Goal: Information Seeking & Learning: Learn about a topic

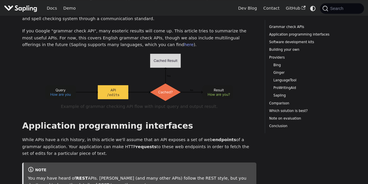
scroll to position [175, 0]
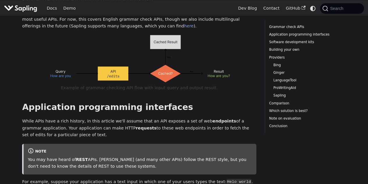
click at [148, 74] on img at bounding box center [139, 58] width 188 height 47
drag, startPoint x: 167, startPoint y: 91, endPoint x: 189, endPoint y: 85, distance: 22.3
click at [189, 85] on figcaption "Example of grammar checking API flow with input query and output result." at bounding box center [139, 87] width 211 height 7
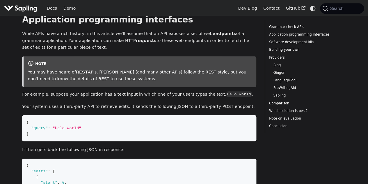
scroll to position [233, 0]
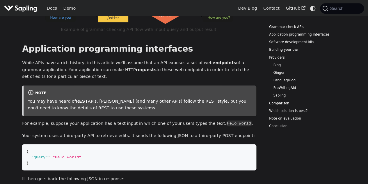
drag, startPoint x: 91, startPoint y: 67, endPoint x: 113, endPoint y: 77, distance: 24.1
click at [113, 77] on p "While APIs have a rich history, in this article we'll assume that an API expose…" at bounding box center [139, 69] width 234 height 21
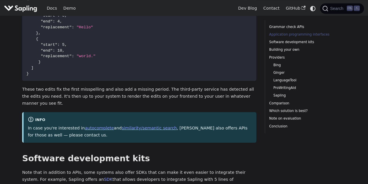
scroll to position [437, 0]
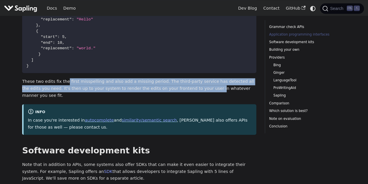
drag, startPoint x: 63, startPoint y: 81, endPoint x: 177, endPoint y: 91, distance: 113.9
click at [177, 91] on p "These two edits fix the first misspelling and also add a missing period. The th…" at bounding box center [139, 88] width 234 height 21
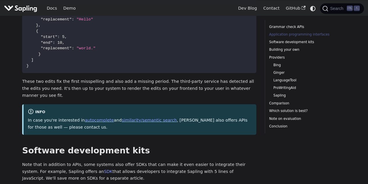
click at [178, 90] on p "These two edits fix the first misspelling and also add a missing period. The th…" at bounding box center [139, 88] width 234 height 21
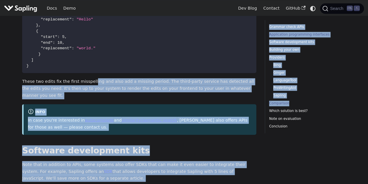
drag, startPoint x: 87, startPoint y: 81, endPoint x: 300, endPoint y: 105, distance: 214.5
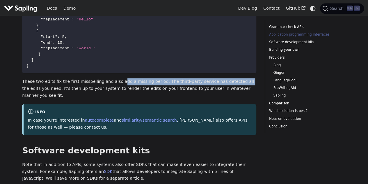
drag, startPoint x: 224, startPoint y: 84, endPoint x: 114, endPoint y: 73, distance: 111.1
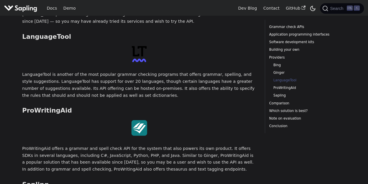
scroll to position [1193, 0]
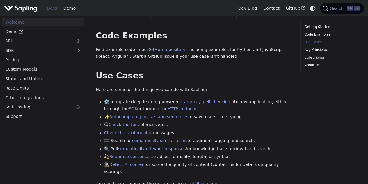
scroll to position [204, 0]
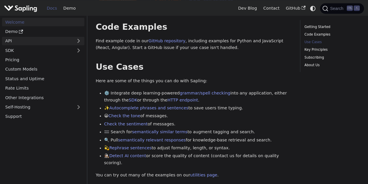
click at [16, 38] on link "API" at bounding box center [37, 41] width 71 height 8
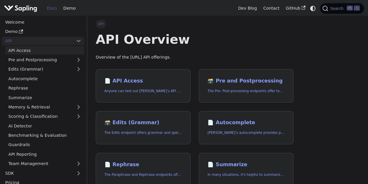
click at [47, 51] on link "API Access" at bounding box center [44, 50] width 79 height 8
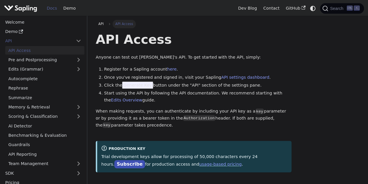
click at [133, 84] on span "Generate Key" at bounding box center [137, 85] width 31 height 7
drag, startPoint x: 129, startPoint y: 86, endPoint x: 148, endPoint y: 86, distance: 18.9
click at [148, 86] on li "Click the Generate Key button under the "API" section of the settings pane." at bounding box center [198, 85] width 188 height 7
drag, startPoint x: 148, startPoint y: 86, endPoint x: 123, endPoint y: 86, distance: 24.7
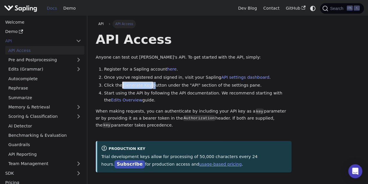
click at [123, 86] on li "Click the Generate Key button under the "API" section of the settings pane." at bounding box center [198, 85] width 188 height 7
click at [123, 86] on span "Generate Key" at bounding box center [137, 85] width 31 height 7
drag, startPoint x: 123, startPoint y: 86, endPoint x: 150, endPoint y: 84, distance: 27.8
click at [150, 84] on li "Click the Generate Key button under the "API" section of the settings pane." at bounding box center [198, 85] width 188 height 7
click at [164, 83] on li "Click the Generate Key button under the "API" section of the settings pane." at bounding box center [198, 85] width 188 height 7
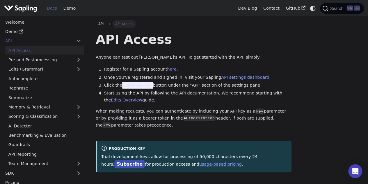
click at [223, 99] on li "Start using the API by following the API documentation. We recommend starting w…" at bounding box center [198, 97] width 188 height 14
click at [311, 6] on icon "Switch between dark and light mode (currently system mode)" at bounding box center [312, 8] width 5 height 5
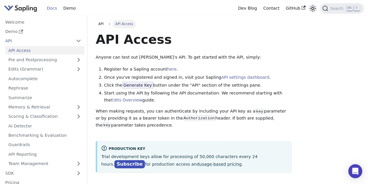
click at [311, 6] on icon "Switch between dark and light mode (currently light mode)" at bounding box center [312, 8] width 7 height 7
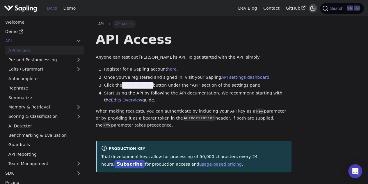
click at [311, 6] on icon "Switch between dark and light mode (currently dark mode)" at bounding box center [312, 8] width 5 height 5
click at [311, 6] on icon "Switch between dark and light mode (currently system mode)" at bounding box center [312, 8] width 5 height 5
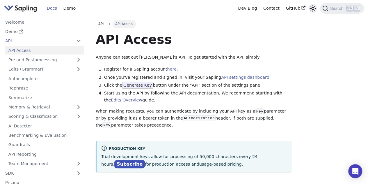
click at [313, 10] on icon "Switch between dark and light mode (currently light mode)" at bounding box center [312, 8] width 7 height 7
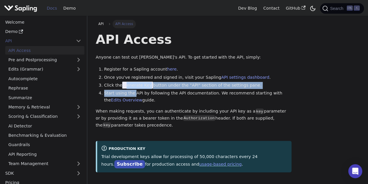
drag, startPoint x: 133, startPoint y: 91, endPoint x: 126, endPoint y: 82, distance: 12.1
click at [126, 82] on ol "Register for a Sapling account here . Once you've registered and signed in, vis…" at bounding box center [194, 85] width 196 height 38
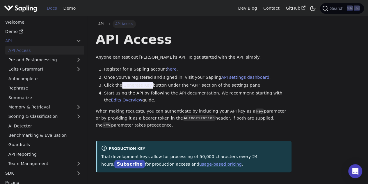
click at [122, 83] on span "Generate Key" at bounding box center [137, 85] width 31 height 7
drag, startPoint x: 121, startPoint y: 83, endPoint x: 166, endPoint y: 82, distance: 44.8
click at [161, 82] on li "Click the Generate Key button under the "API" section of the settings pane." at bounding box center [198, 85] width 188 height 7
click at [181, 82] on ol "Register for a Sapling account here . Once you've registered and signed in, vis…" at bounding box center [194, 85] width 196 height 38
drag, startPoint x: 146, startPoint y: 96, endPoint x: 187, endPoint y: 96, distance: 41.3
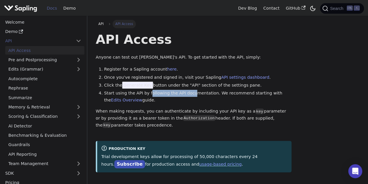
click at [187, 96] on li "Start using the API by following the API documentation. We recommend starting w…" at bounding box center [198, 97] width 188 height 14
drag, startPoint x: 187, startPoint y: 93, endPoint x: 211, endPoint y: 103, distance: 26.1
click at [211, 103] on li "Start using the API by following the API documentation. We recommend starting w…" at bounding box center [198, 97] width 188 height 14
click at [212, 103] on li "Start using the API by following the API documentation. We recommend starting w…" at bounding box center [198, 97] width 188 height 14
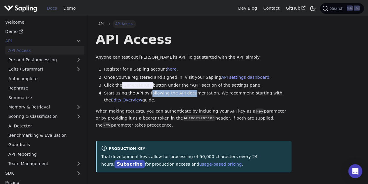
drag, startPoint x: 183, startPoint y: 98, endPoint x: 167, endPoint y: 99, distance: 15.4
click at [167, 99] on li "Start using the API by following the API documentation. We recommend starting w…" at bounding box center [198, 97] width 188 height 14
click at [56, 8] on link "Docs" at bounding box center [52, 8] width 17 height 9
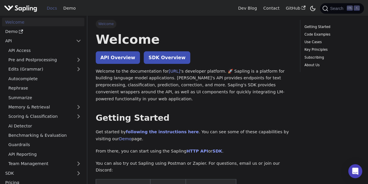
click at [184, 42] on h1 "Welcome" at bounding box center [194, 39] width 196 height 16
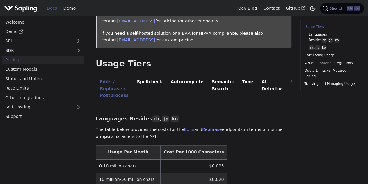
scroll to position [146, 0]
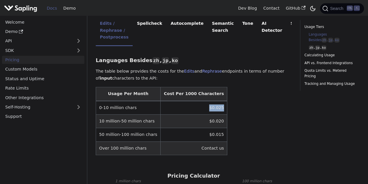
drag, startPoint x: 245, startPoint y: 93, endPoint x: 262, endPoint y: 95, distance: 16.7
click at [262, 95] on table "Usage Per Month Cost Per 1000 Characters 0-10 million chars $0.025 10 million-5…" at bounding box center [194, 121] width 196 height 68
click at [251, 99] on table "Usage Per Month Cost Per 1000 Characters 0-10 million chars $0.025 10 million-5…" at bounding box center [194, 121] width 196 height 68
drag, startPoint x: 206, startPoint y: 100, endPoint x: 187, endPoint y: 100, distance: 19.5
click at [187, 101] on td "$0.025" at bounding box center [194, 108] width 67 height 14
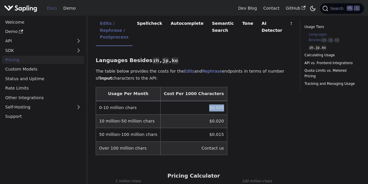
click at [187, 101] on td "$0.025" at bounding box center [194, 108] width 67 height 14
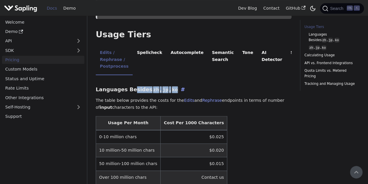
drag, startPoint x: 133, startPoint y: 84, endPoint x: 201, endPoint y: 85, distance: 67.8
click at [193, 86] on h3 "Languages Besides zh , jp , ko ​" at bounding box center [194, 89] width 196 height 7
click at [202, 86] on h3 "Languages Besides zh , jp , ko ​" at bounding box center [194, 89] width 196 height 7
drag, startPoint x: 148, startPoint y: 96, endPoint x: 160, endPoint y: 105, distance: 15.7
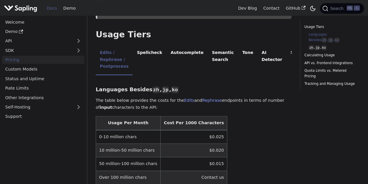
scroll to position [204, 0]
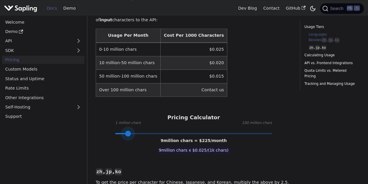
type input "1"
drag, startPoint x: 163, startPoint y: 124, endPoint x: 114, endPoint y: 130, distance: 49.4
click at [114, 130] on span at bounding box center [115, 133] width 6 height 6
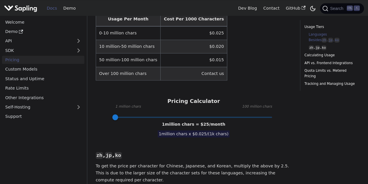
scroll to position [233, 0]
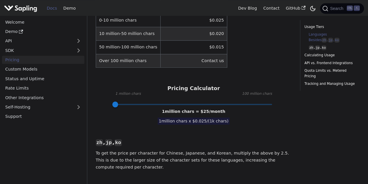
drag, startPoint x: 136, startPoint y: 112, endPoint x: 148, endPoint y: 112, distance: 11.9
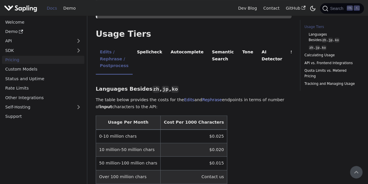
scroll to position [116, 0]
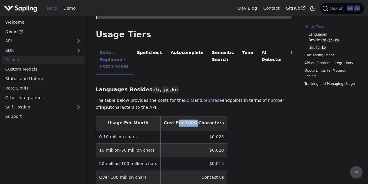
drag, startPoint x: 169, startPoint y: 120, endPoint x: 184, endPoint y: 119, distance: 14.6
click at [184, 119] on th "Cost Per 1000 Characters" at bounding box center [194, 123] width 67 height 14
click at [213, 123] on table "Usage Per Month Cost Per 1000 Characters 0-10 million chars $0.025 10 million-5…" at bounding box center [194, 150] width 196 height 68
drag, startPoint x: 206, startPoint y: 127, endPoint x: 192, endPoint y: 134, distance: 16.1
click at [192, 134] on td "$0.025" at bounding box center [194, 137] width 67 height 14
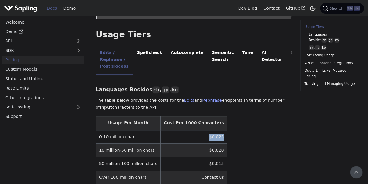
click at [191, 134] on td "$0.025" at bounding box center [194, 137] width 67 height 14
drag, startPoint x: 192, startPoint y: 133, endPoint x: 239, endPoint y: 131, distance: 47.5
click at [239, 131] on table "Usage Per Month Cost Per 1000 Characters 0-10 million chars $0.025 10 million-5…" at bounding box center [194, 150] width 196 height 68
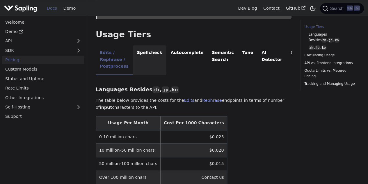
click at [161, 59] on li "Spellcheck" at bounding box center [150, 60] width 34 height 30
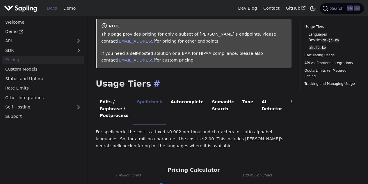
scroll to position [58, 0]
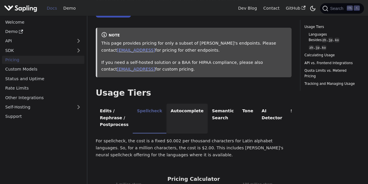
click at [196, 120] on li "Autocomplete" at bounding box center [186, 118] width 41 height 30
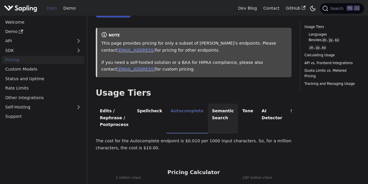
click at [220, 118] on li "Semantic Search" at bounding box center [223, 118] width 30 height 30
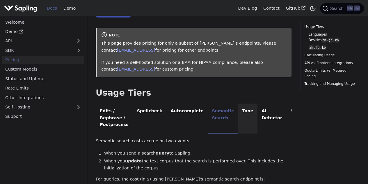
click at [245, 117] on li "Tone" at bounding box center [248, 118] width 20 height 30
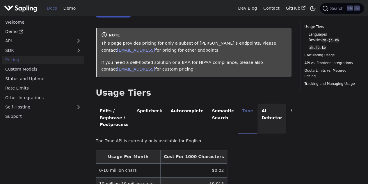
click at [273, 117] on li "AI Detector" at bounding box center [272, 118] width 29 height 30
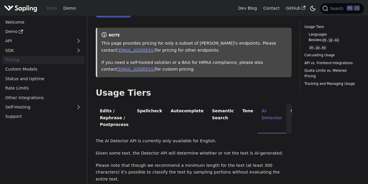
click at [290, 117] on li "SDK" at bounding box center [295, 118] width 18 height 30
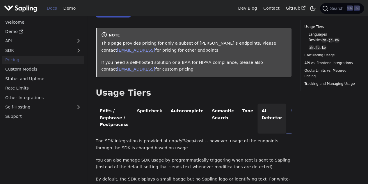
click at [272, 118] on li "AI Detector" at bounding box center [272, 118] width 29 height 30
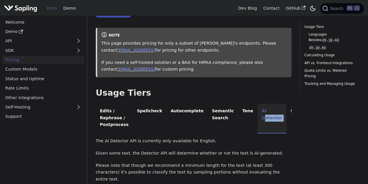
drag, startPoint x: 279, startPoint y: 117, endPoint x: 257, endPoint y: 117, distance: 22.4
click at [257, 117] on ul "Edits / Rephrase / Postprocess Spellcheck Autocomplete Semantic Search Tone AI …" at bounding box center [194, 118] width 196 height 30
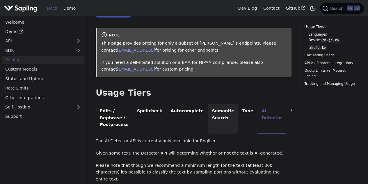
click at [216, 118] on li "Semantic Search" at bounding box center [223, 118] width 30 height 30
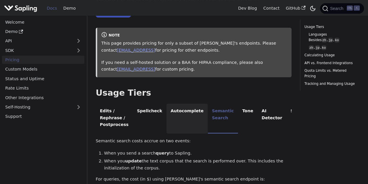
click at [182, 117] on li "Autocomplete" at bounding box center [186, 118] width 41 height 30
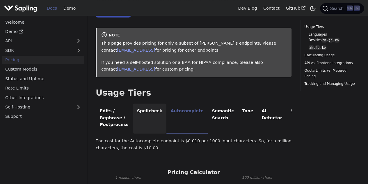
click at [153, 116] on li "Spellcheck" at bounding box center [150, 118] width 34 height 30
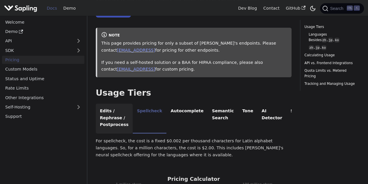
click at [98, 116] on li "Edits / Rephrase / Postprocess" at bounding box center [114, 118] width 37 height 30
